Goal: Task Accomplishment & Management: Manage account settings

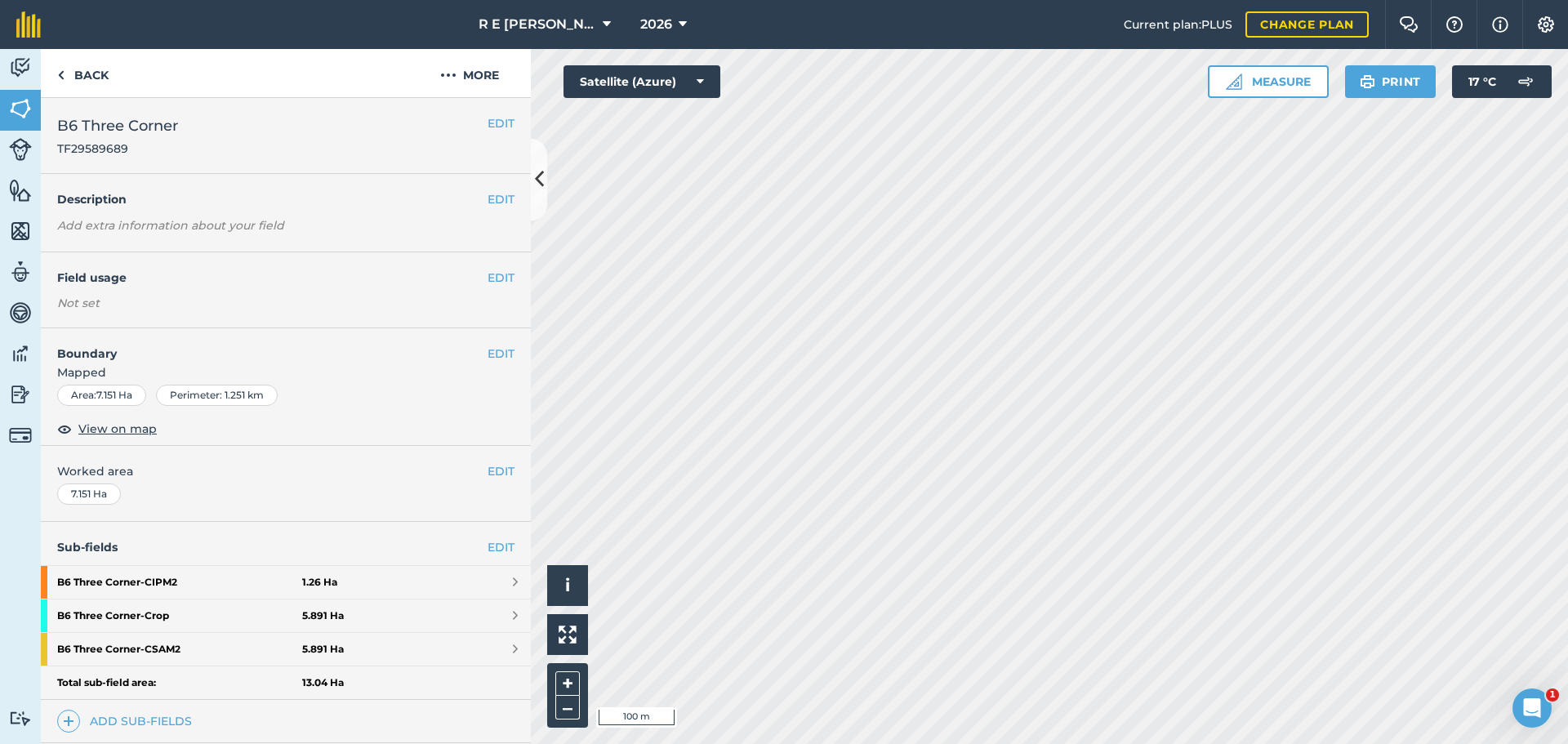
click at [330, 92] on div "Back More" at bounding box center [285, 73] width 490 height 49
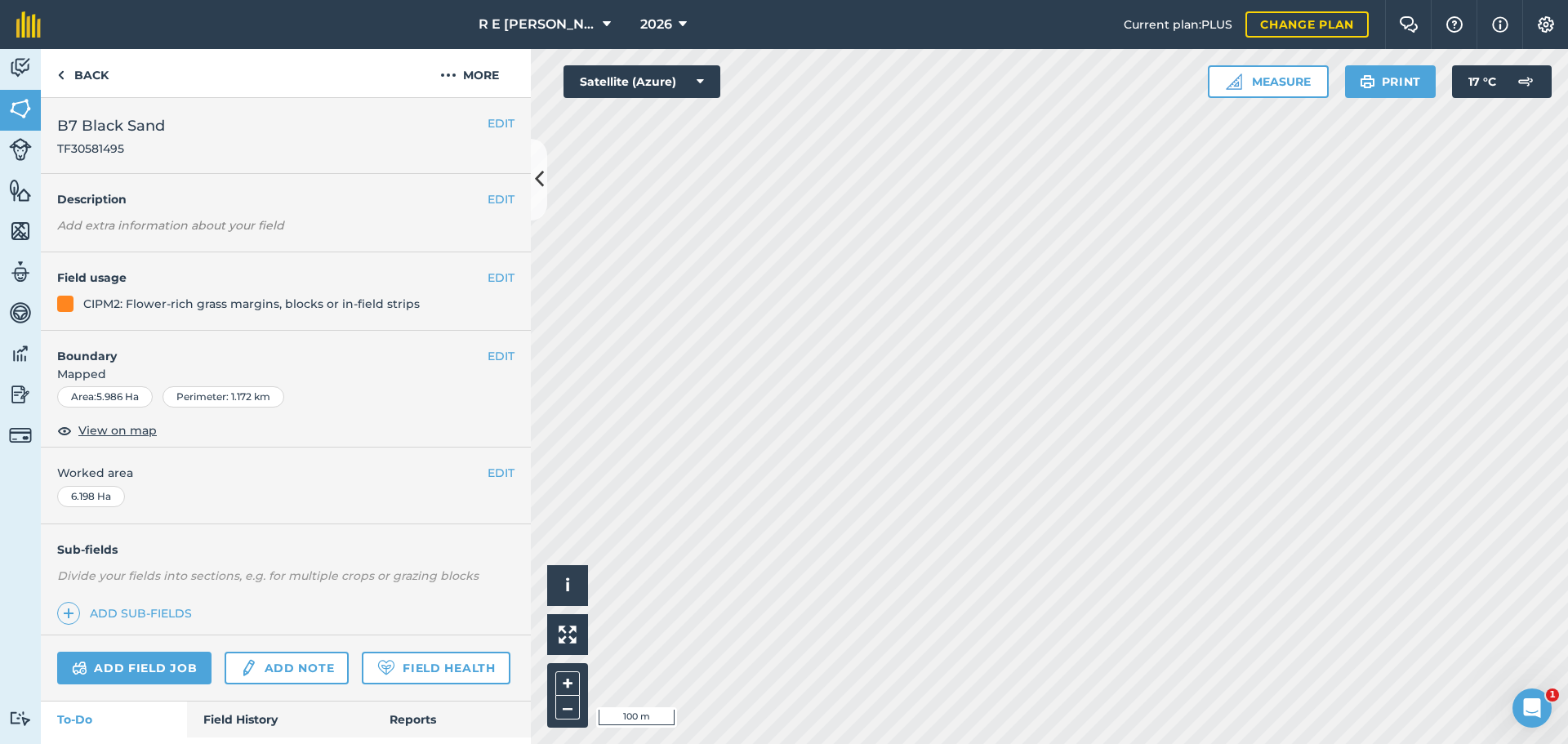
click at [248, 142] on h2 "B7 Black Sand TF30581495" at bounding box center [272, 135] width 431 height 42
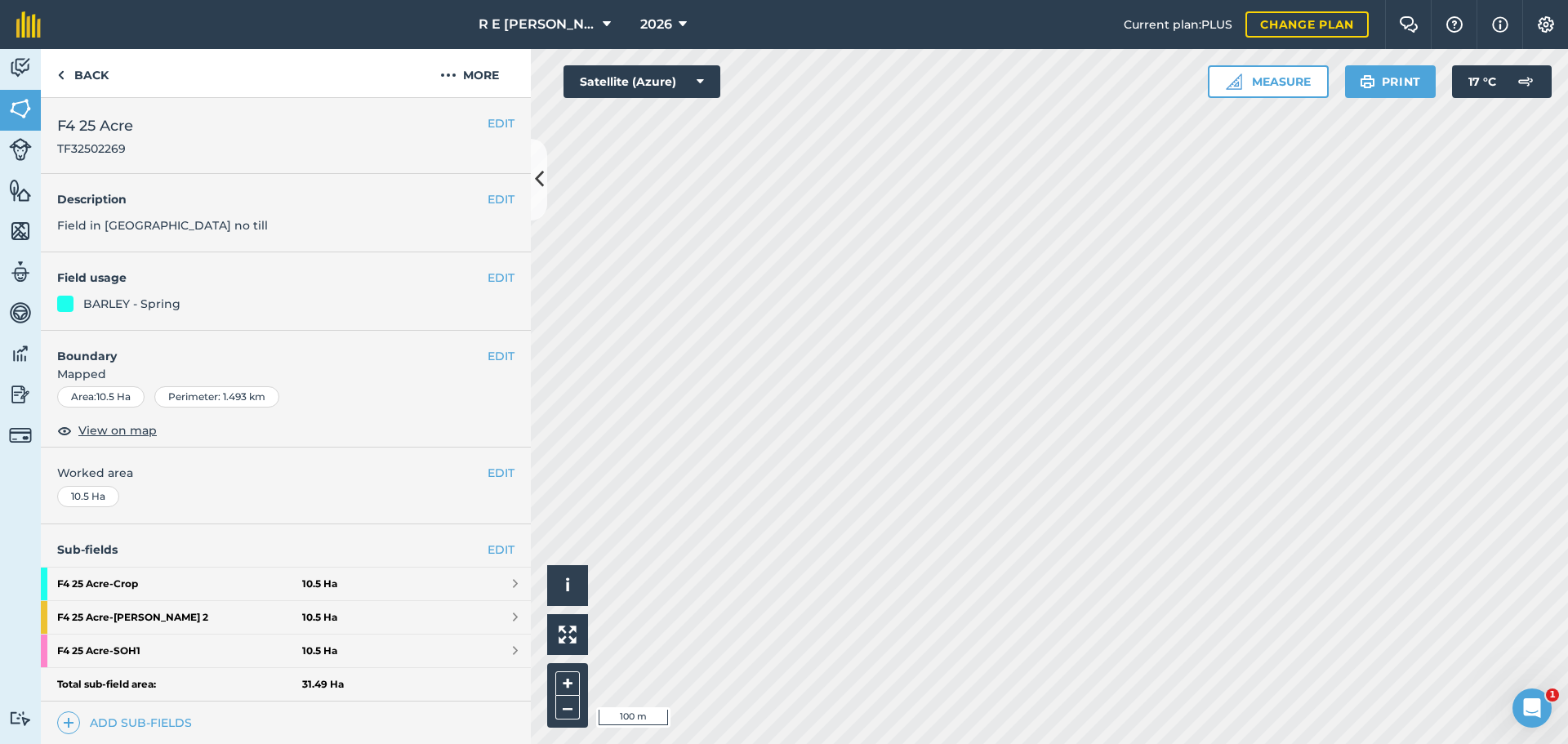
click at [331, 513] on div "EDIT Worked area 10.5 Ha" at bounding box center [285, 486] width 490 height 76
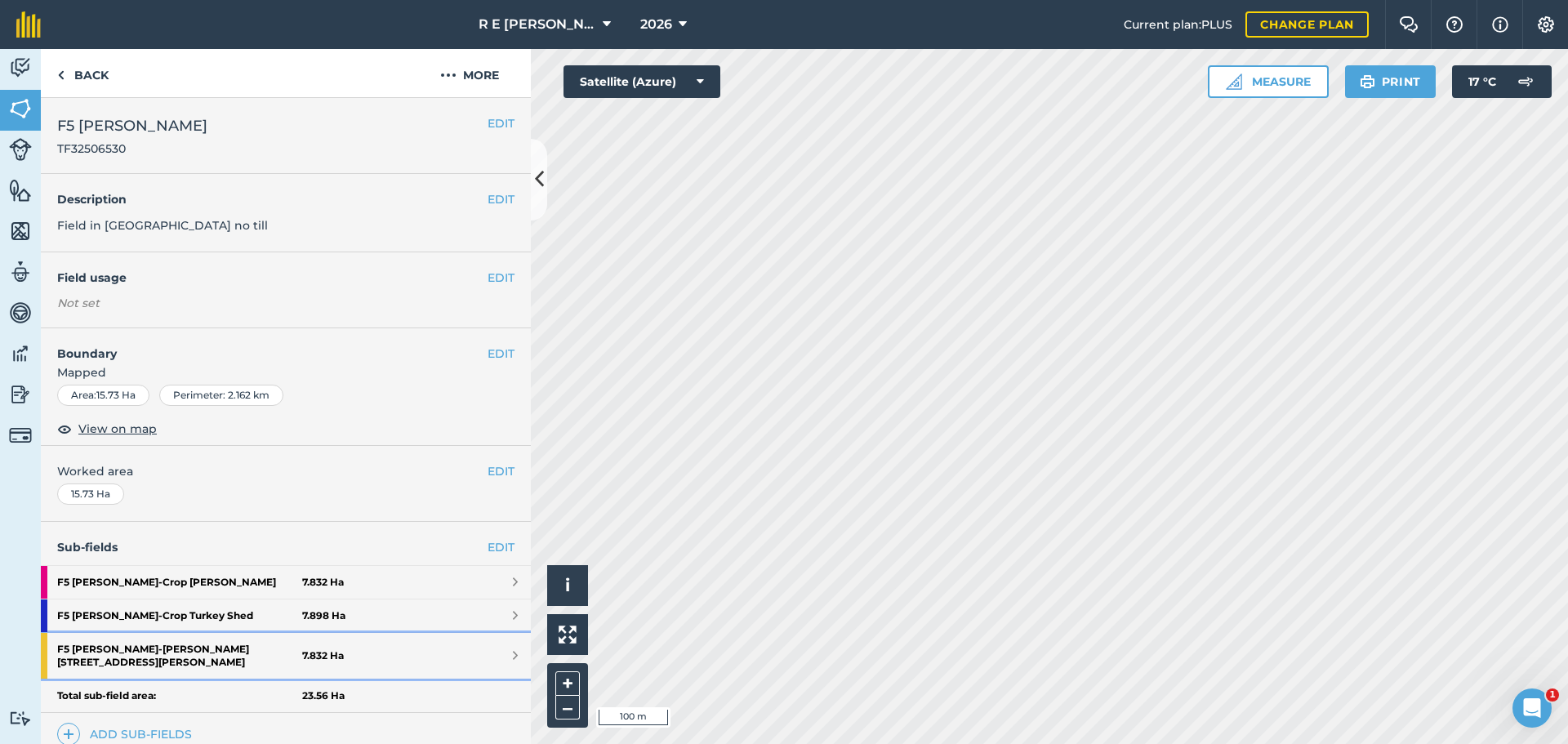
click at [199, 654] on strong "F5 [PERSON_NAME][GEOGRAPHIC_DATA][STREET_ADDRESS][PERSON_NAME]" at bounding box center [179, 656] width 245 height 46
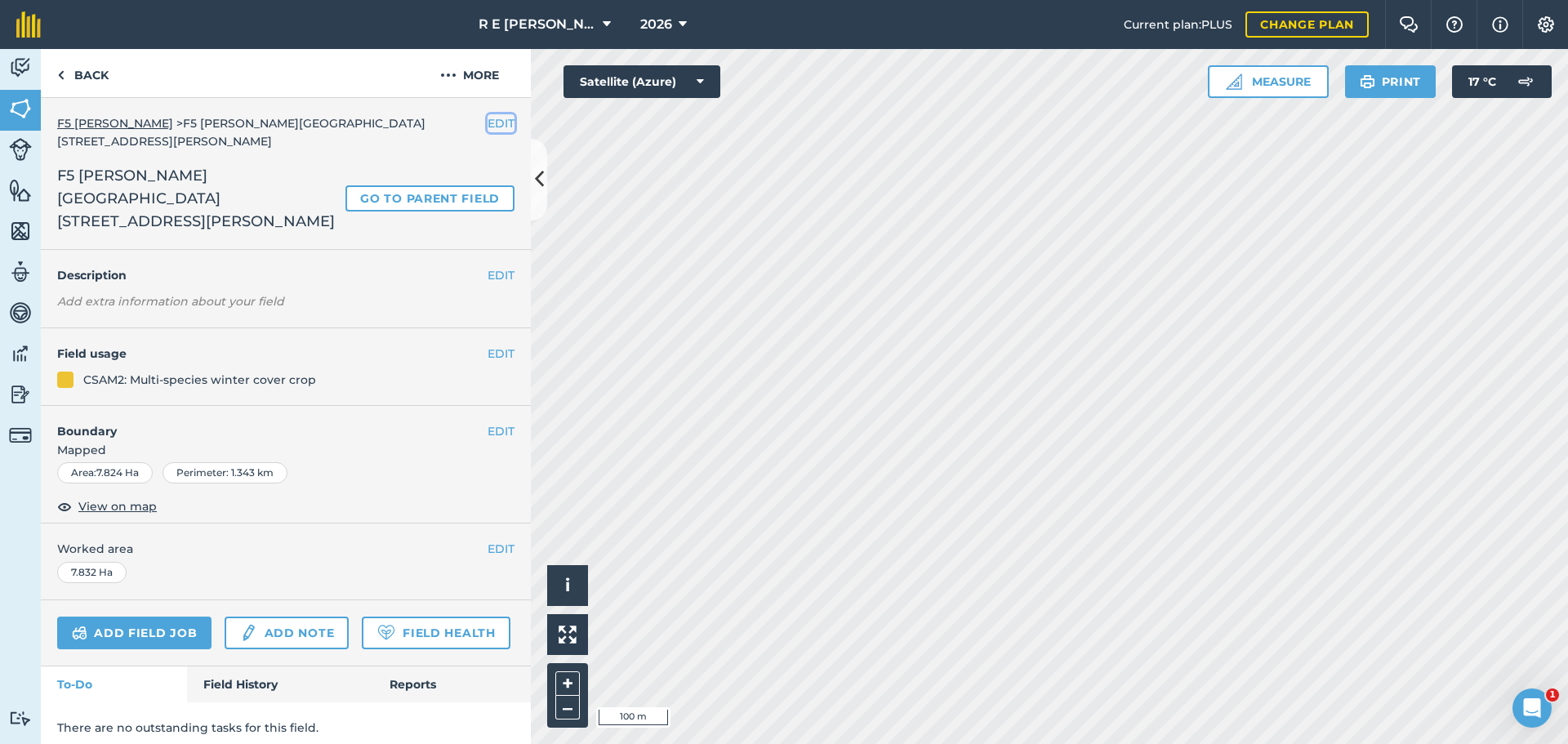
click at [493, 117] on button "EDIT" at bounding box center [501, 124] width 27 height 18
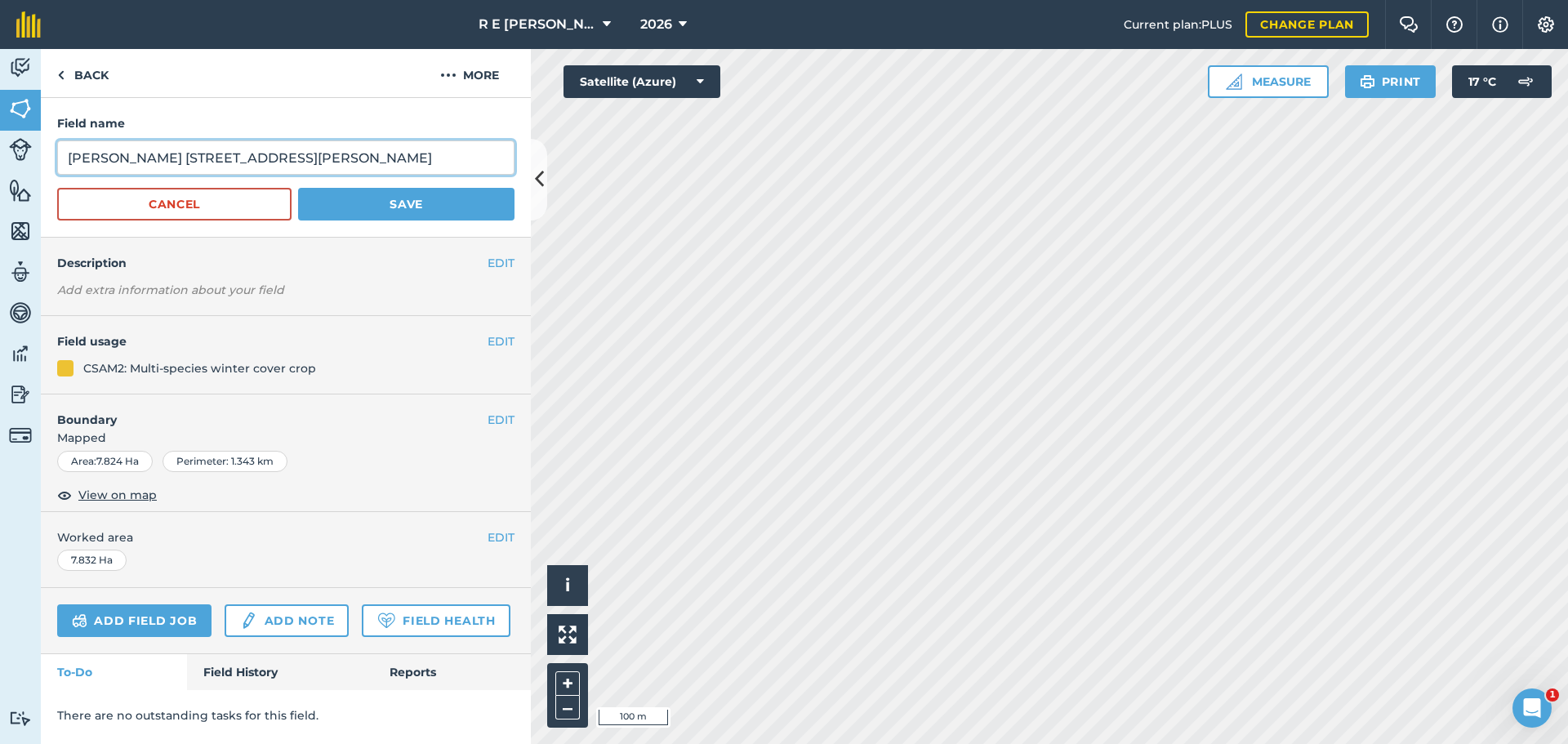
click at [67, 158] on input "[PERSON_NAME] [STREET_ADDRESS][PERSON_NAME]" at bounding box center [285, 158] width 457 height 34
click at [110, 160] on input "CSam [STREET_ADDRESS][PERSON_NAME]" at bounding box center [285, 158] width 457 height 34
type input "CSam2 [PERSON_NAME]"
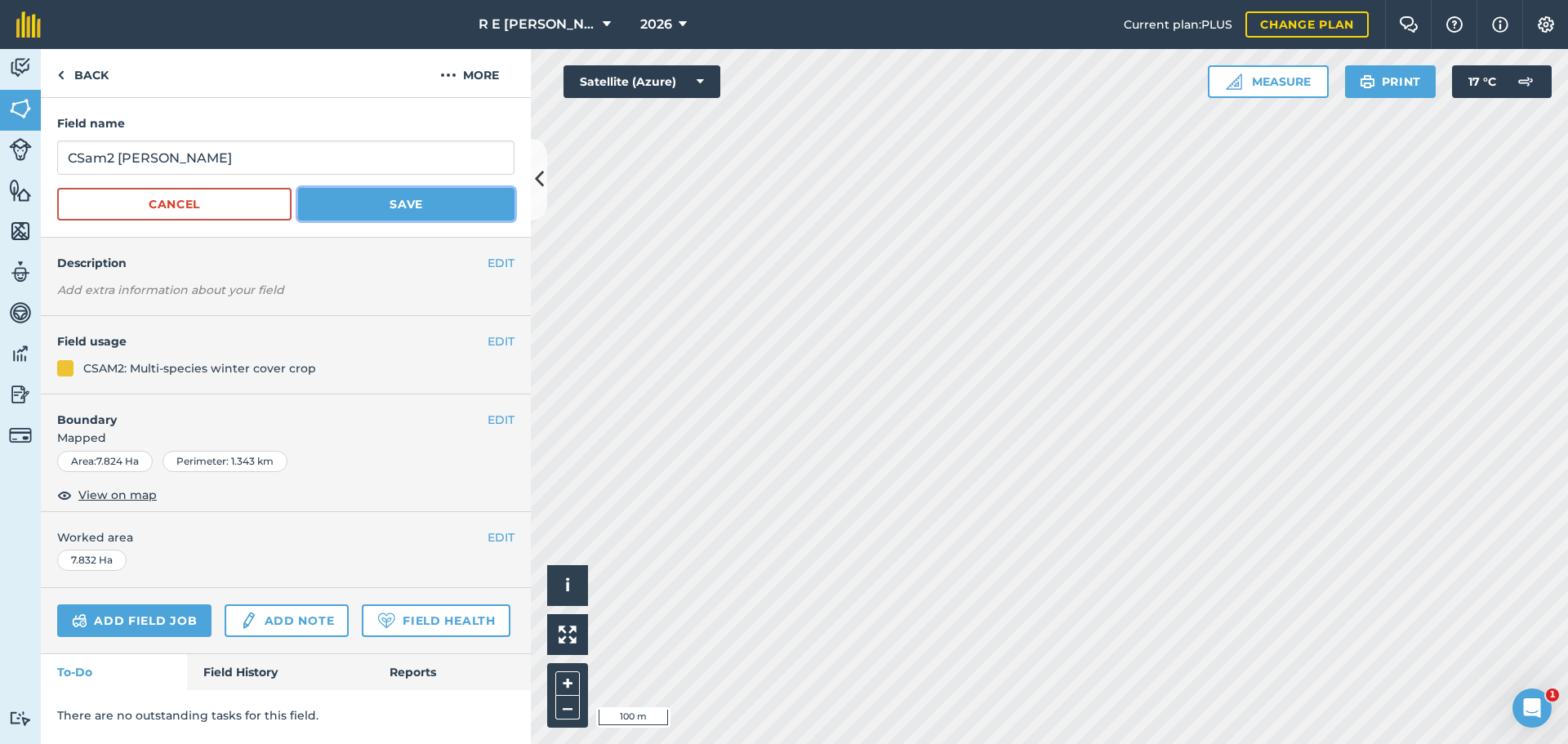
click at [317, 198] on button "Save" at bounding box center [406, 204] width 217 height 33
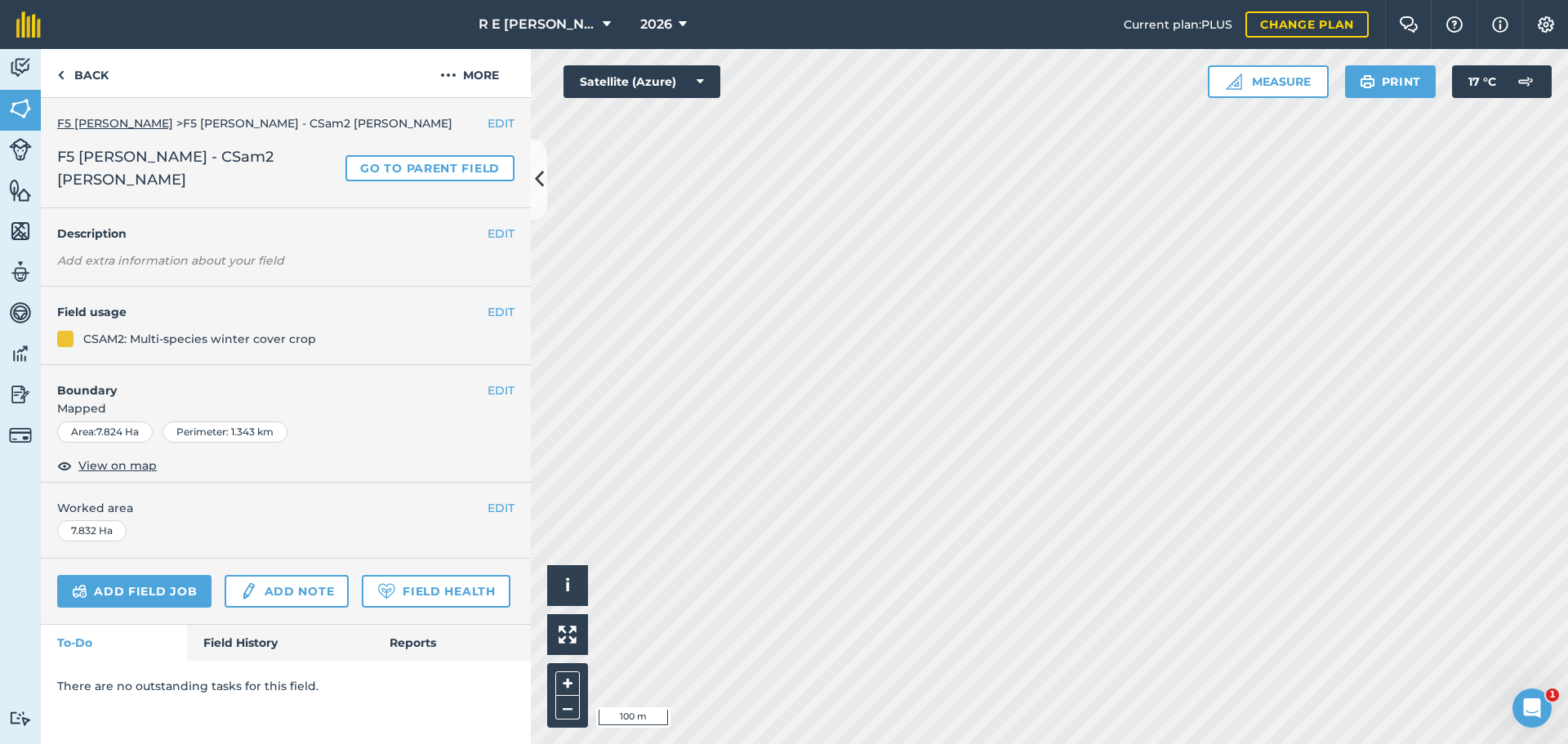
click at [333, 432] on div "EDIT Boundary Mapped Area : 7.824 Ha Perimeter : 1.343 km View on map" at bounding box center [285, 423] width 490 height 117
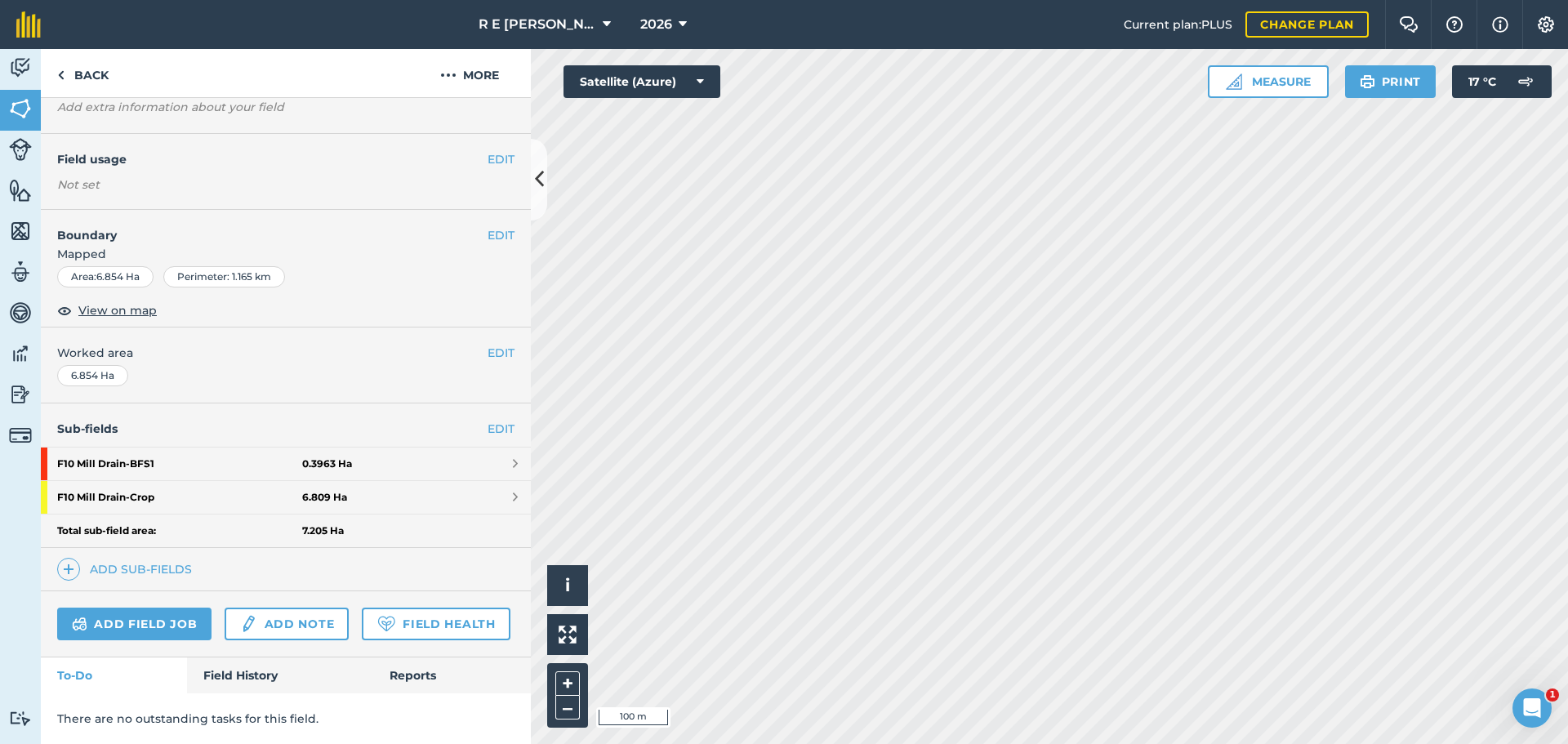
scroll to position [163, 0]
click at [328, 336] on div "EDIT Worked area 6.854 Ha" at bounding box center [285, 366] width 490 height 76
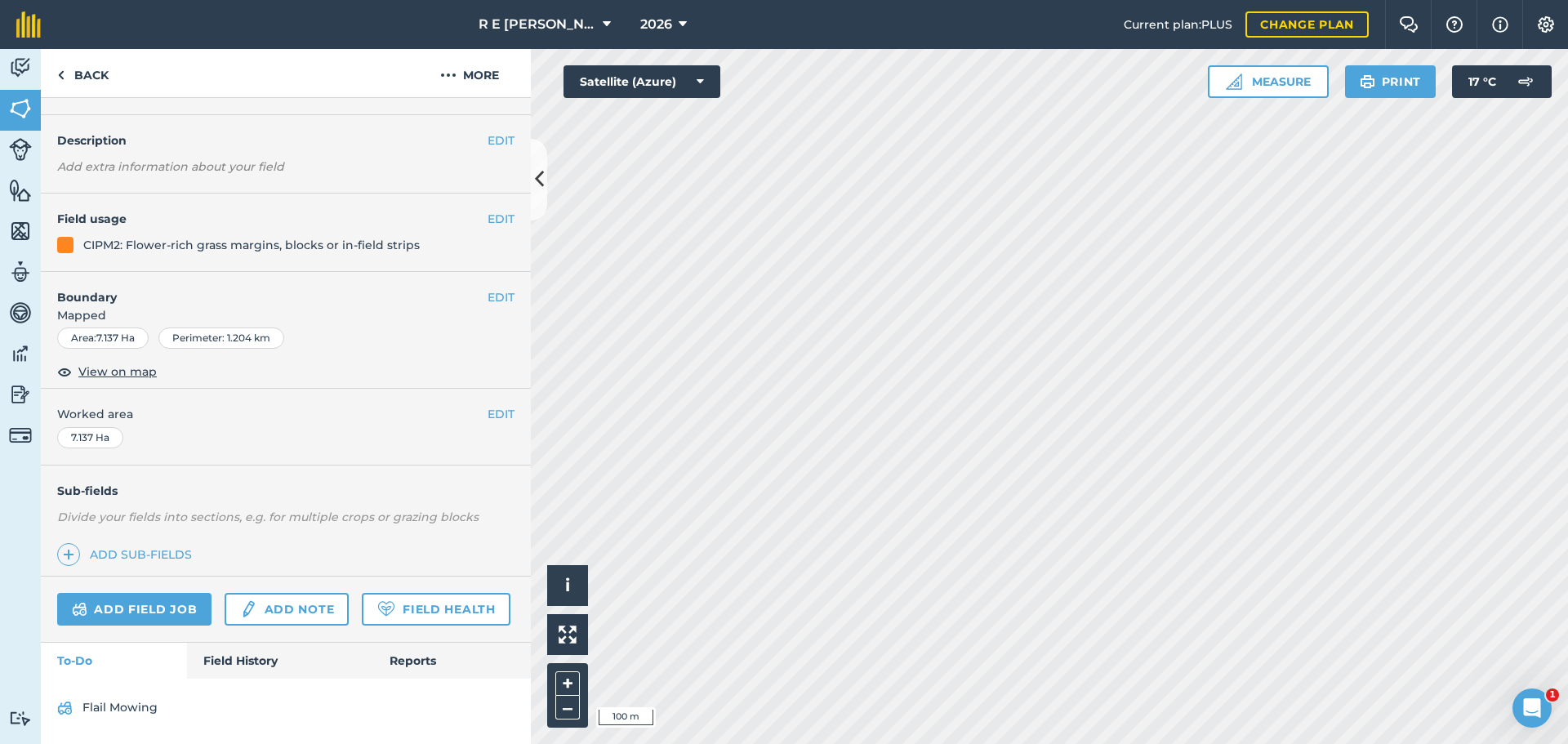
scroll to position [163, 0]
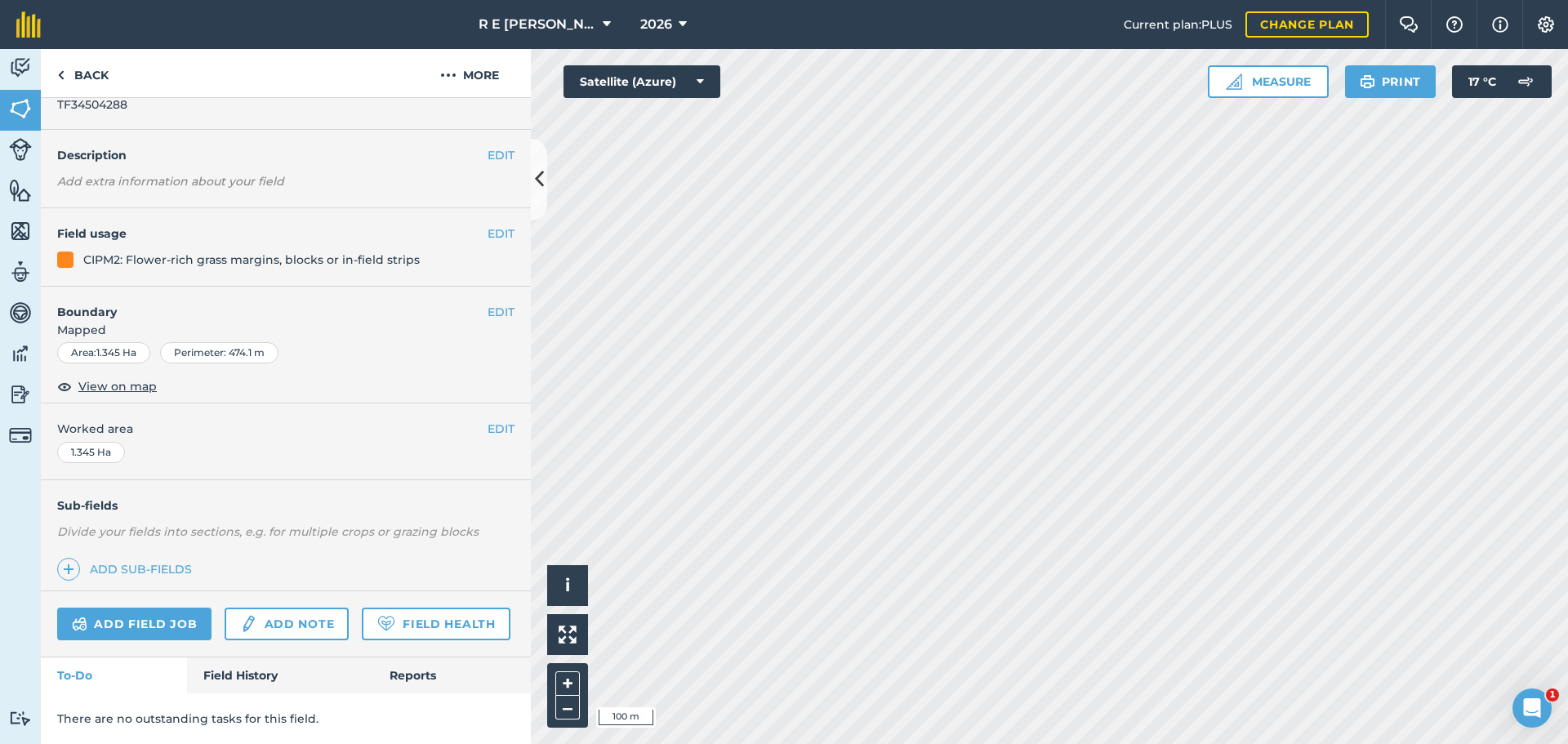
scroll to position [89, 0]
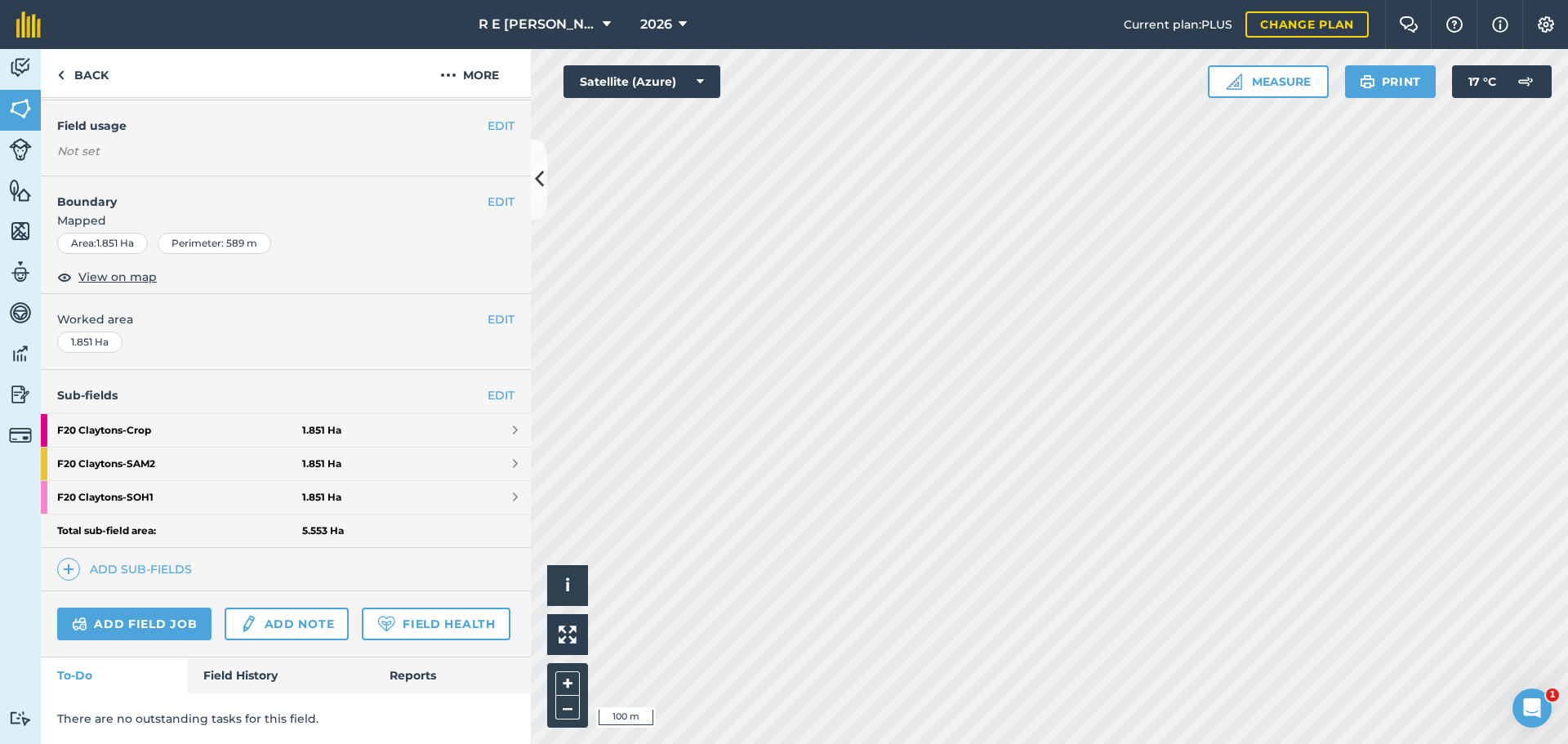
click at [295, 116] on h4 "Field usage" at bounding box center [272, 126] width 431 height 18
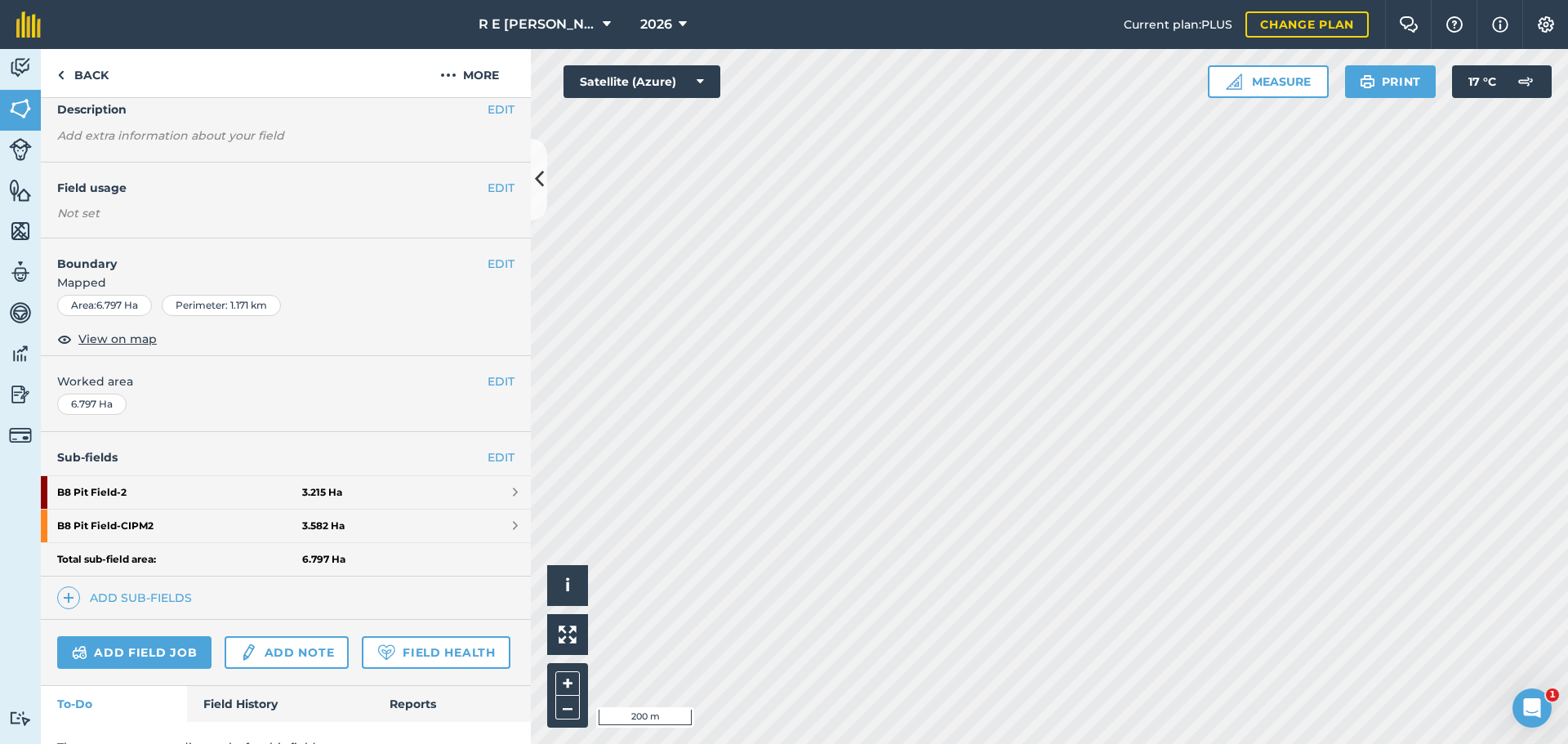
scroll to position [163, 0]
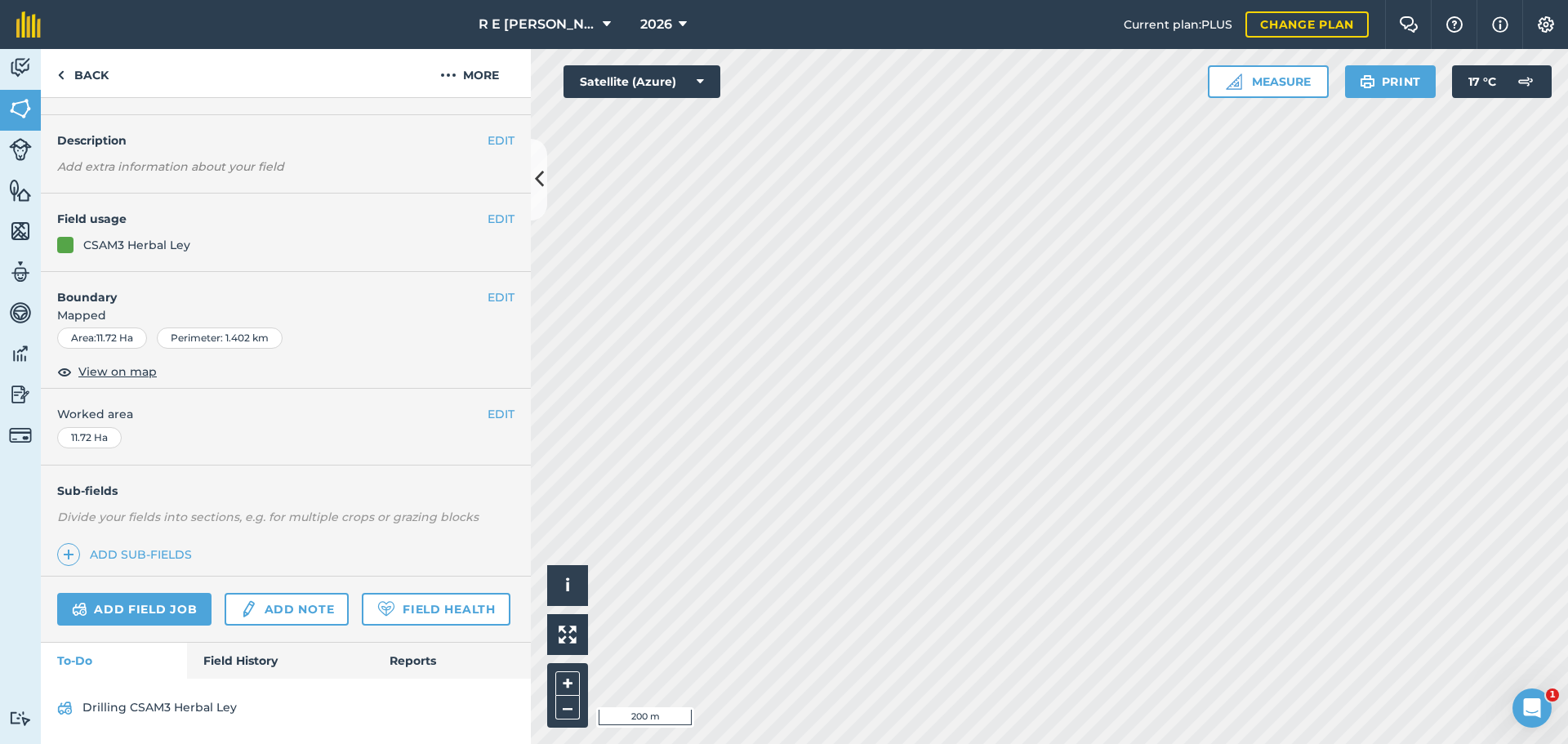
scroll to position [105, 0]
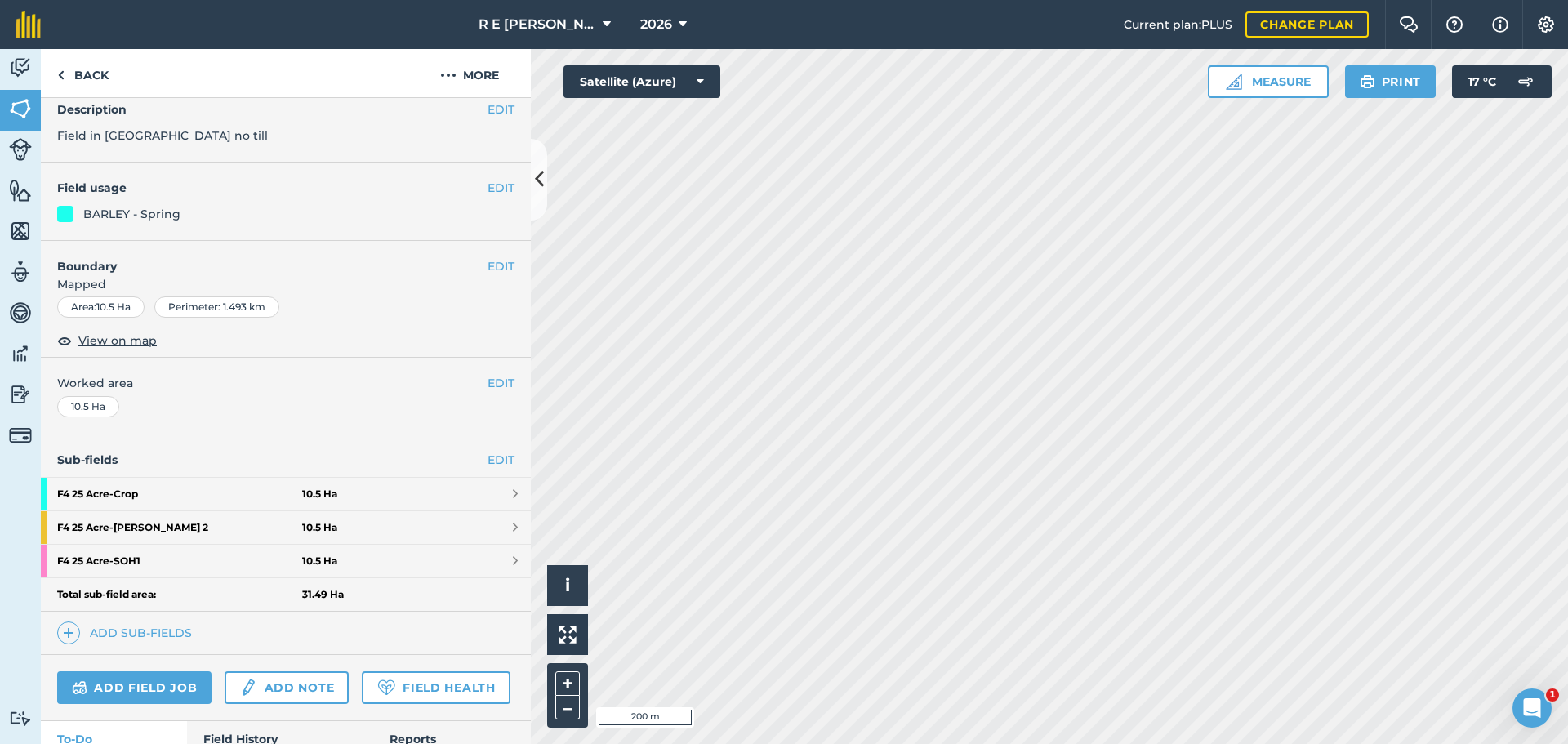
scroll to position [163, 0]
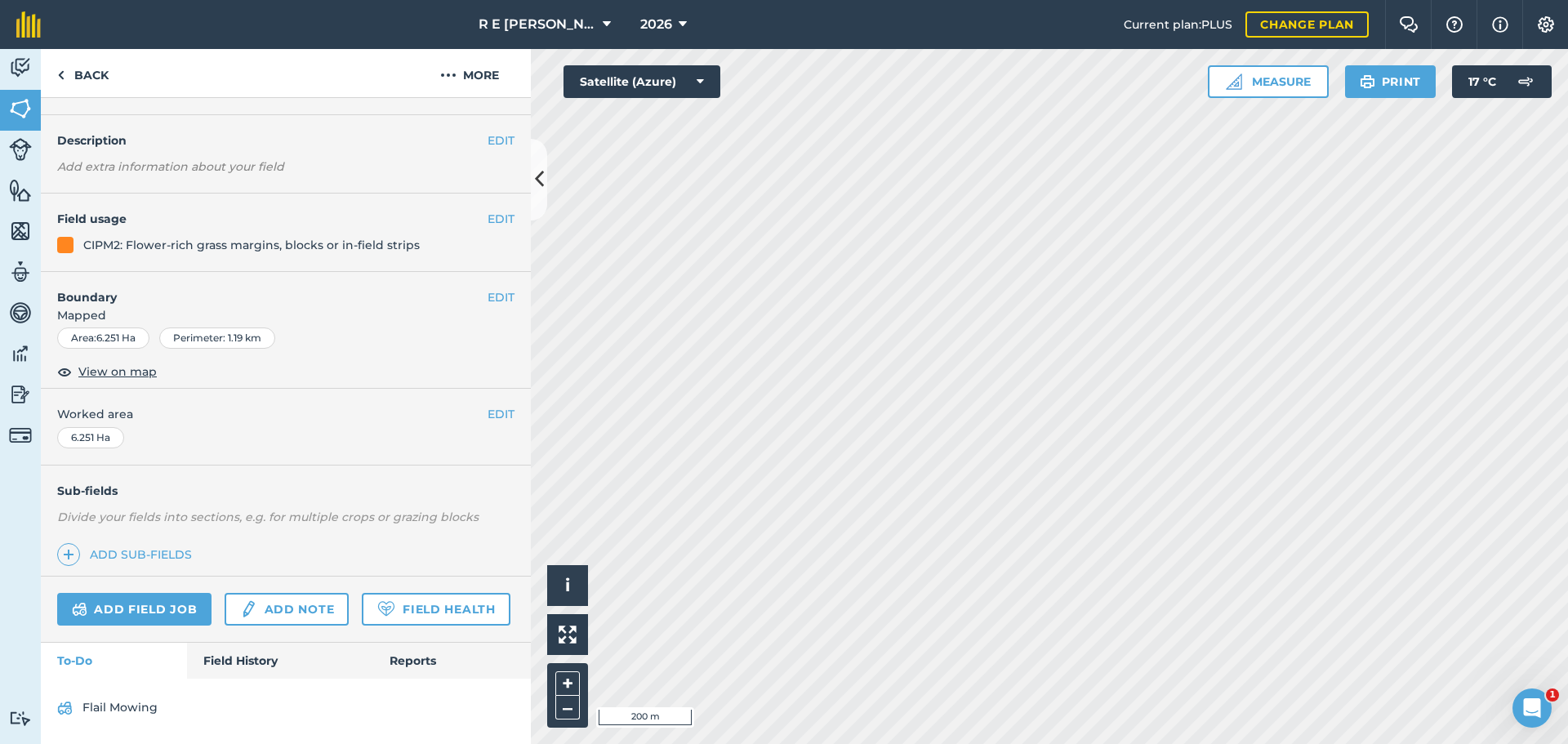
scroll to position [105, 0]
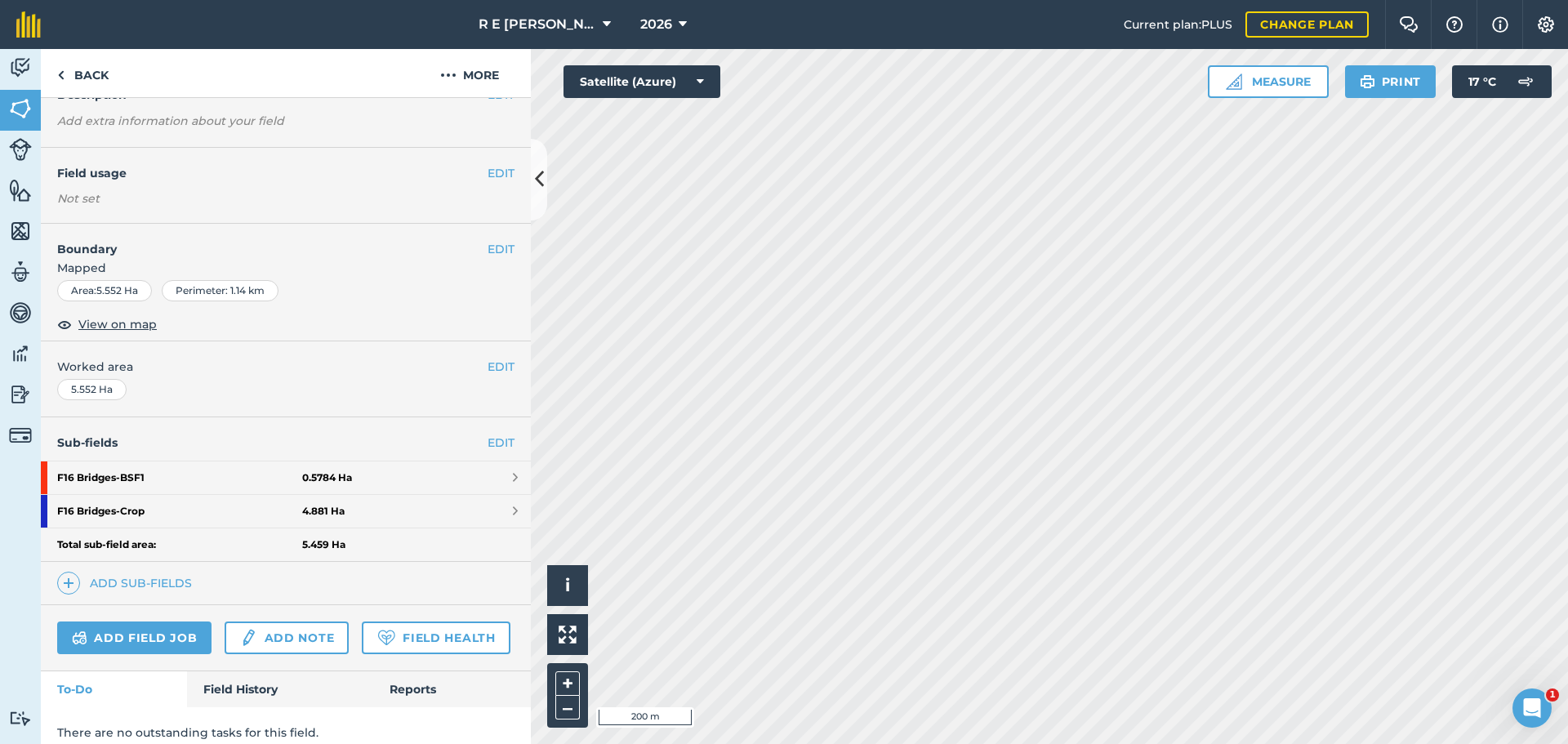
scroll to position [163, 0]
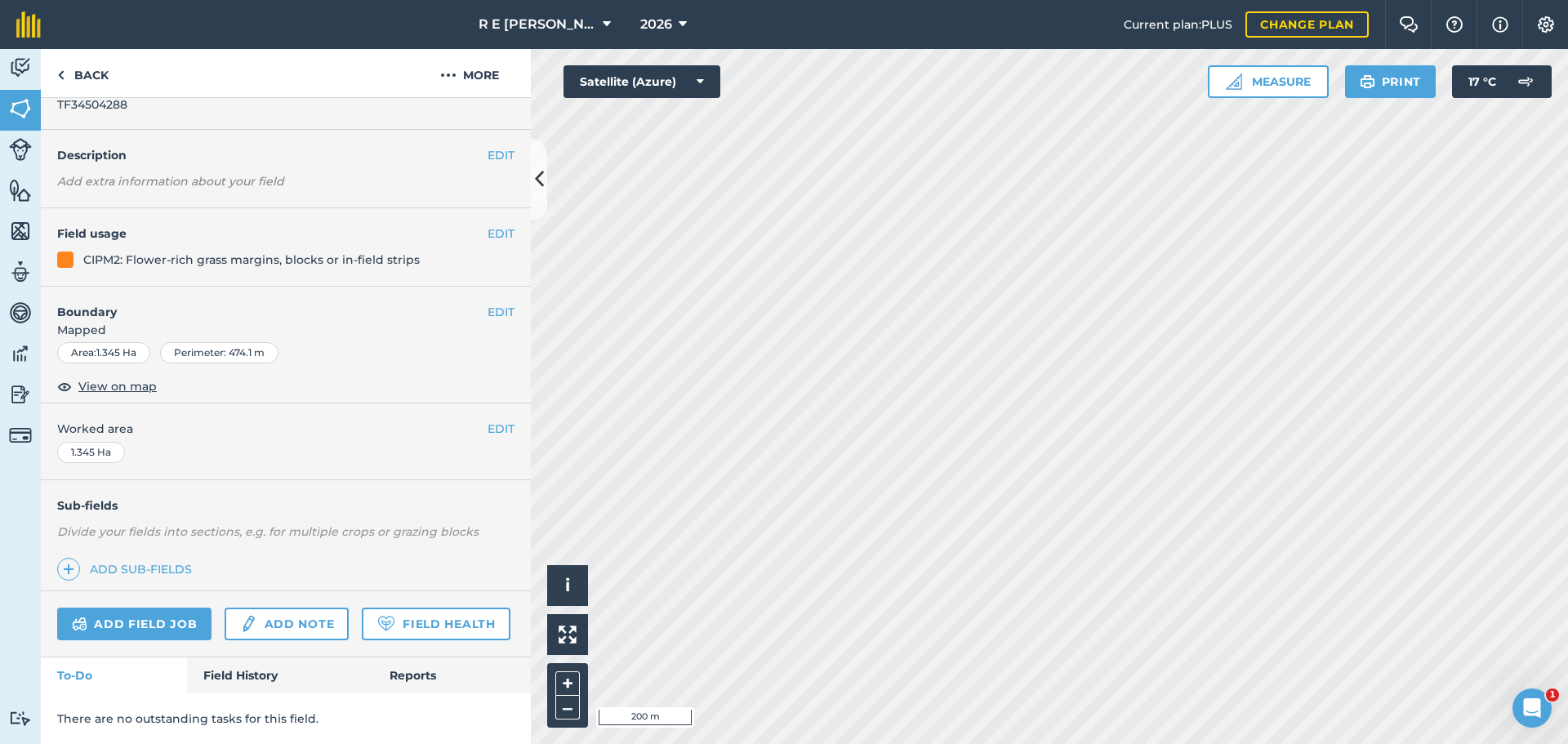
scroll to position [89, 0]
